Goal: Entertainment & Leisure: Consume media (video, audio)

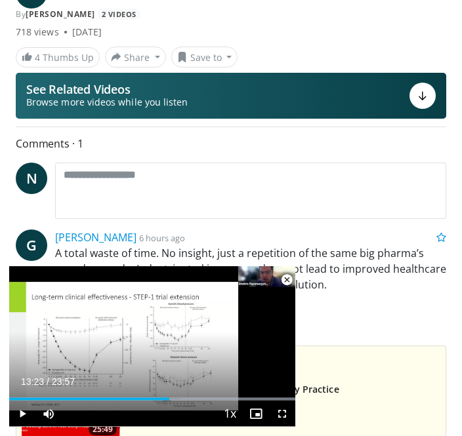
scroll to position [332, 0]
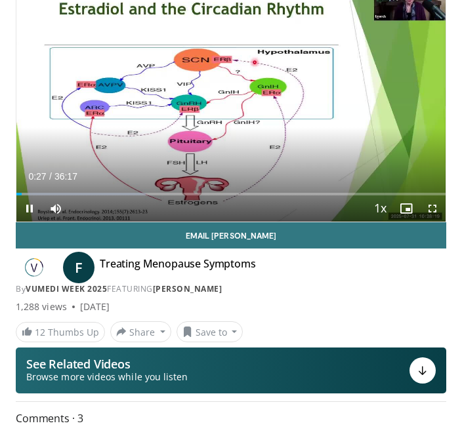
scroll to position [50, 0]
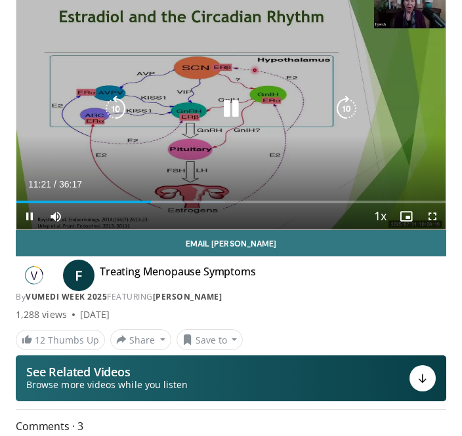
click at [139, 201] on div "Progress Bar" at bounding box center [83, 202] width 134 height 3
click at [239, 118] on icon "Video Player" at bounding box center [231, 109] width 26 height 26
click at [227, 121] on icon "Video Player" at bounding box center [231, 109] width 26 height 26
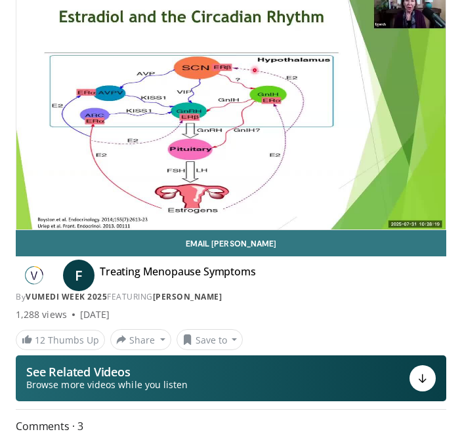
click at [337, 296] on div "By Vumedi Week 2025 FEATURING Felice Gersh" at bounding box center [231, 297] width 430 height 12
click at [307, 296] on div "By Vumedi Week 2025 FEATURING Felice Gersh" at bounding box center [231, 297] width 430 height 12
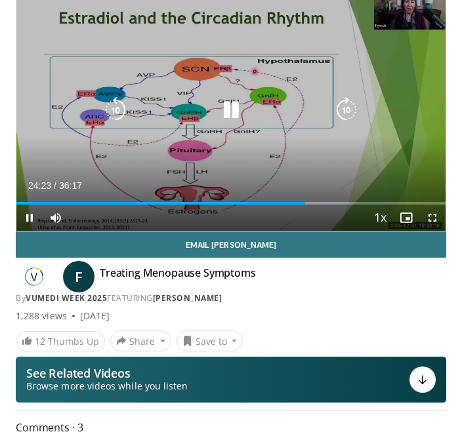
scroll to position [54, 0]
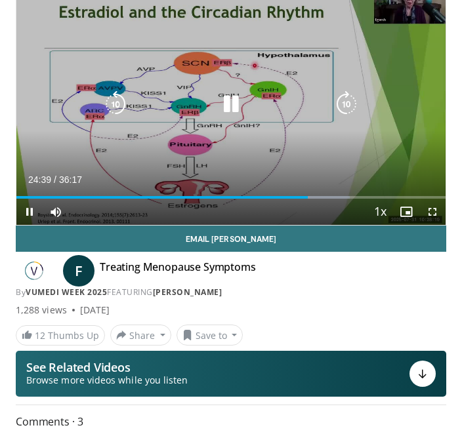
click at [210, 122] on div "10 seconds Tap to unmute" at bounding box center [230, 104] width 429 height 241
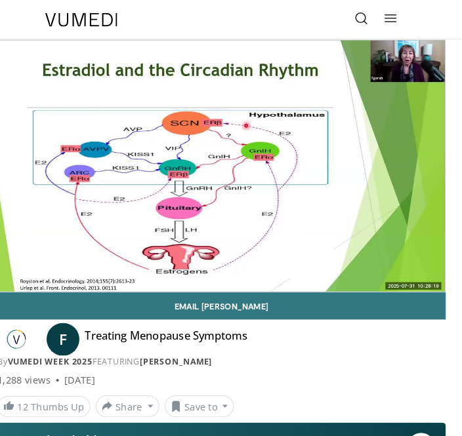
scroll to position [0, 0]
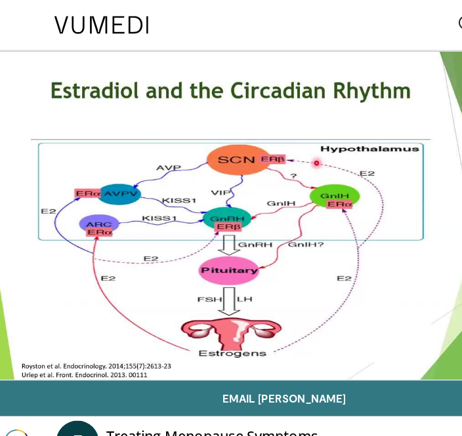
click at [249, 313] on div "F Treating Menopause Symptoms By Vumedi Week 2025 FEATURING Felice Gersh By Vum…" at bounding box center [231, 329] width 430 height 47
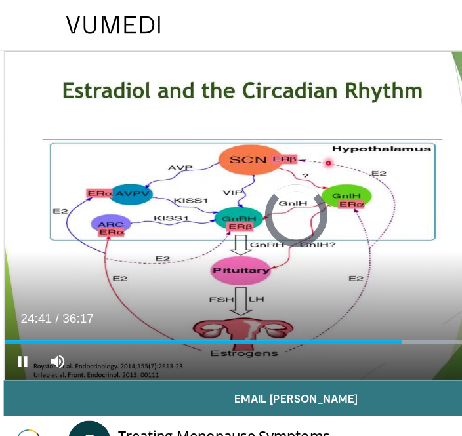
click at [295, 251] on div "Progress Bar" at bounding box center [288, 251] width 125 height 3
click at [310, 250] on div "Progress Bar" at bounding box center [363, 251] width 123 height 3
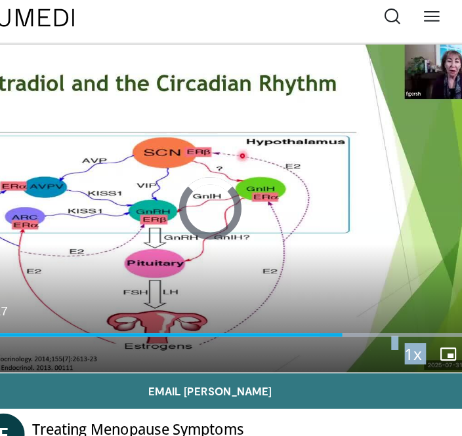
click at [314, 250] on div "Progress Bar" at bounding box center [372, 251] width 123 height 3
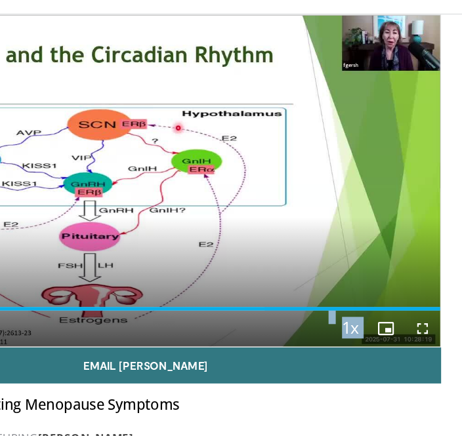
click at [232, 250] on div "Progress Bar" at bounding box center [230, 251] width 429 height 3
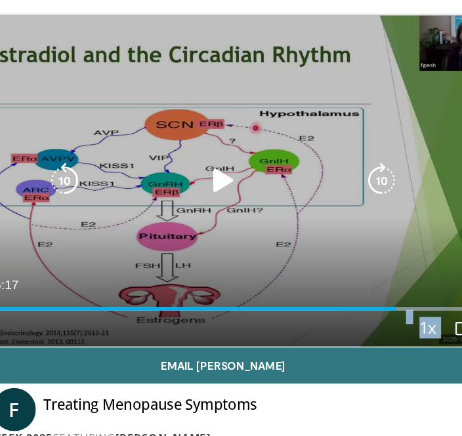
click at [218, 146] on icon "Video Player" at bounding box center [231, 159] width 26 height 26
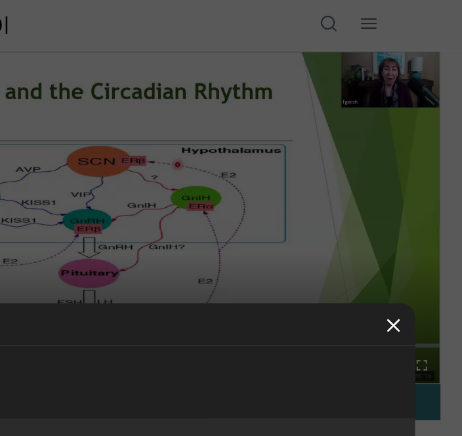
click at [396, 245] on button "Video Player" at bounding box center [411, 236] width 31 height 31
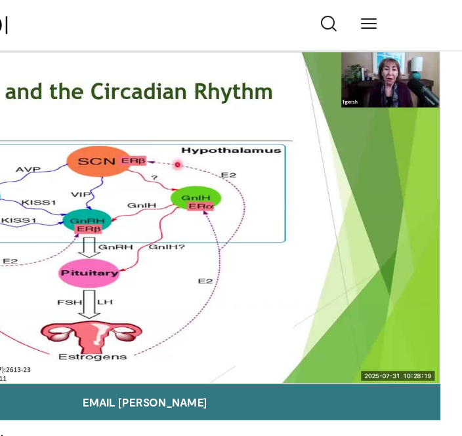
click at [319, 253] on div "10 seconds Tap to unmute" at bounding box center [230, 158] width 429 height 241
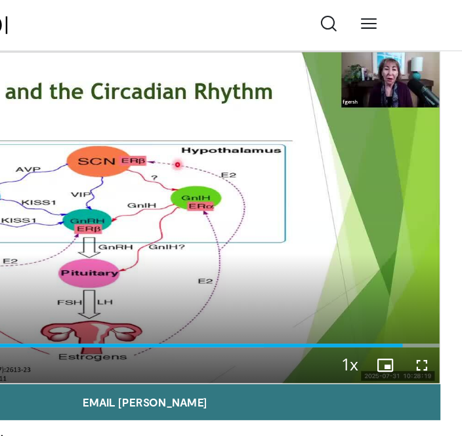
click at [319, 252] on div "Progress Bar" at bounding box center [381, 251] width 128 height 3
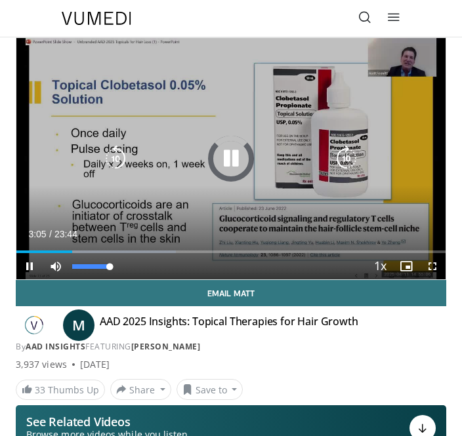
click at [72, 252] on div "Progress Bar" at bounding box center [44, 251] width 56 height 3
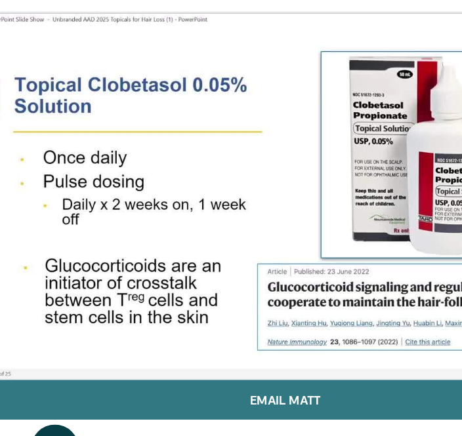
click at [218, 146] on icon "Video Player" at bounding box center [231, 159] width 26 height 26
